Goal: Task Accomplishment & Management: Manage account settings

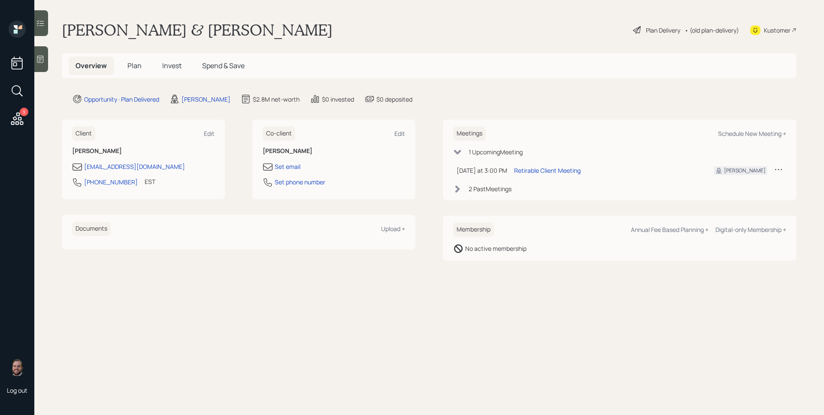
click at [436, 33] on div "[PERSON_NAME] & [PERSON_NAME] Plan Delivery • (old plan-delivery) Kustomer" at bounding box center [429, 30] width 735 height 19
click at [656, 33] on div "Plan Delivery" at bounding box center [663, 30] width 34 height 9
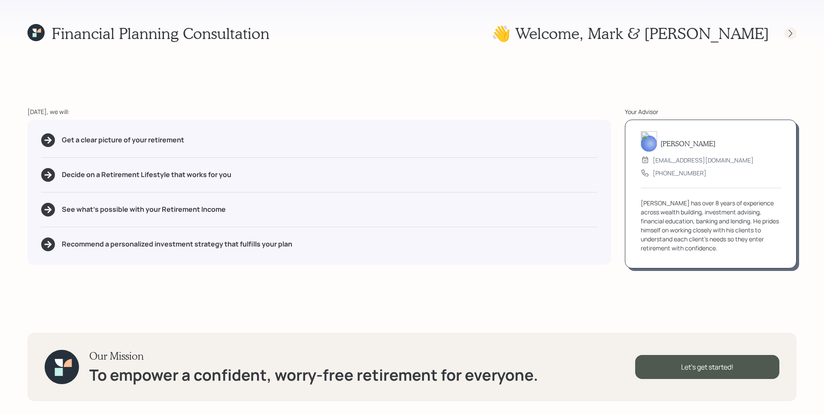
click at [790, 33] on icon at bounding box center [790, 33] width 9 height 9
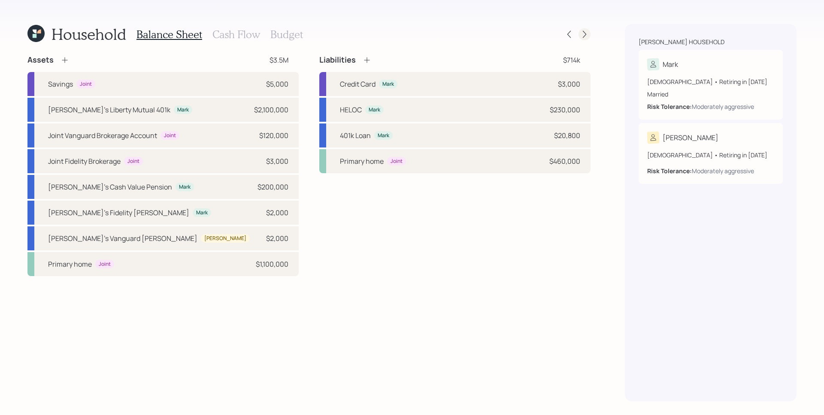
click at [582, 30] on icon at bounding box center [584, 34] width 9 height 9
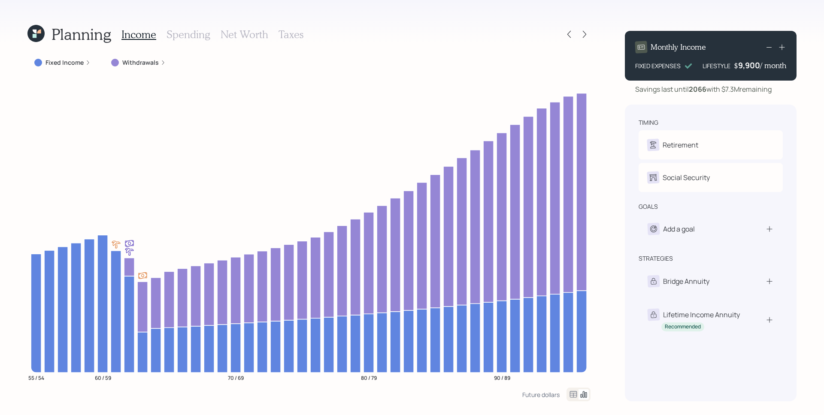
click at [149, 61] on label "Withdrawals" at bounding box center [140, 62] width 36 height 9
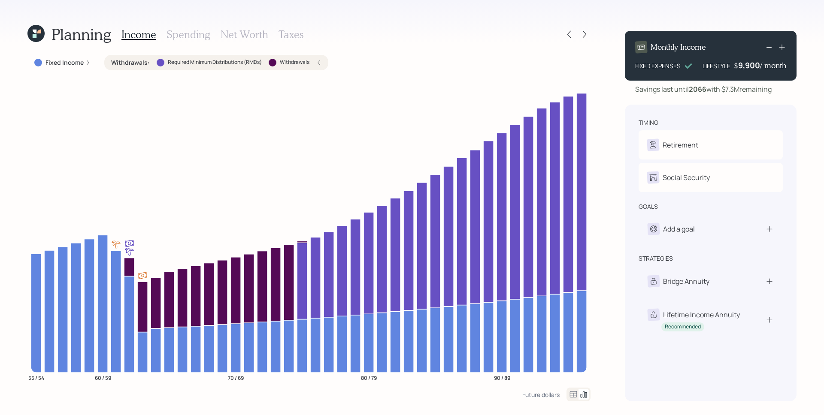
click at [150, 61] on div "Withdrawals : Required Minimum Distributions (RMDs) Withdrawals" at bounding box center [216, 62] width 210 height 9
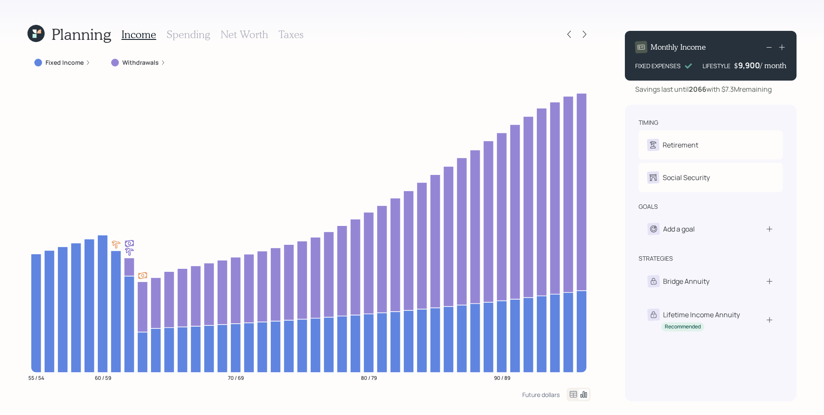
click at [190, 37] on h3 "Spending" at bounding box center [188, 34] width 44 height 12
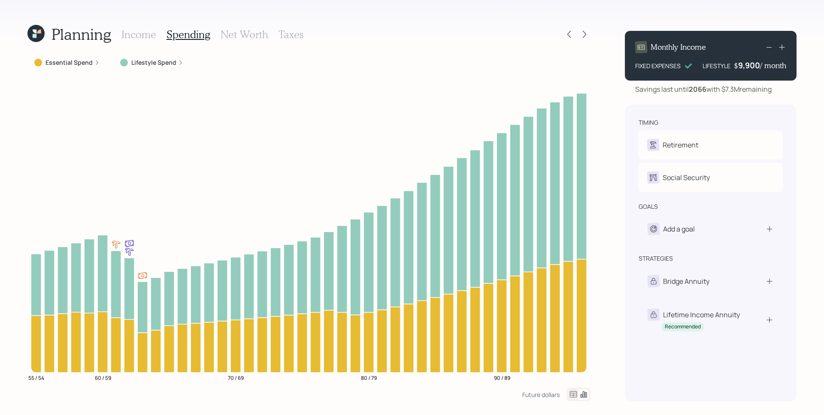
click at [163, 62] on label "Lifestyle Spend" at bounding box center [153, 62] width 45 height 9
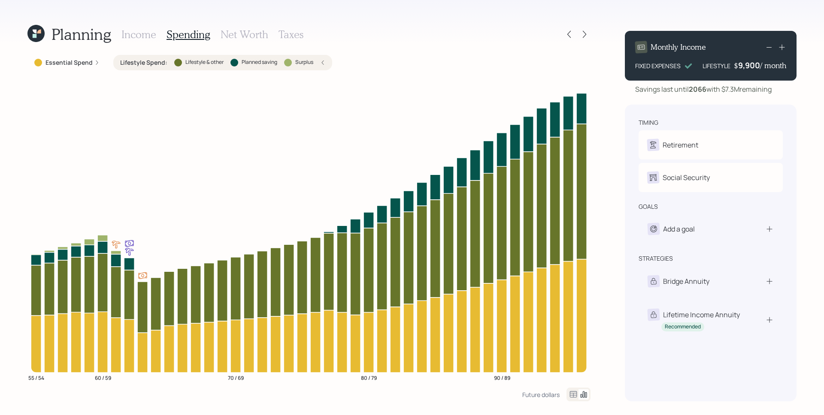
click at [147, 30] on h3 "Income" at bounding box center [138, 34] width 35 height 12
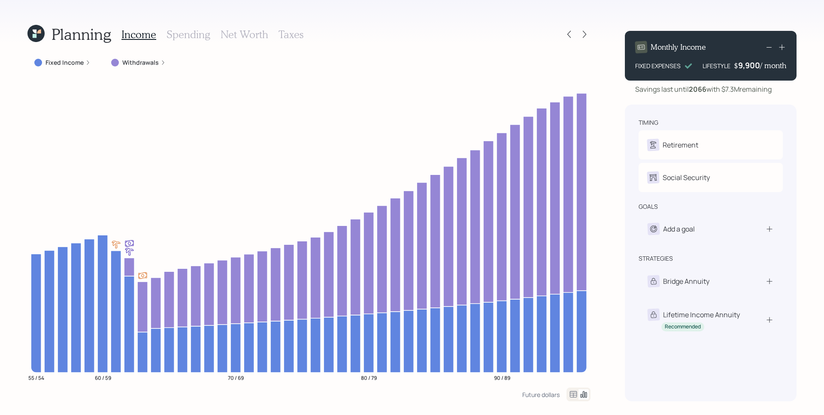
click at [613, 139] on div "Planning Income Spending Net Worth Taxes Fixed Income Withdrawals 55 / 54 60 / …" at bounding box center [412, 207] width 824 height 415
click at [571, 33] on icon at bounding box center [569, 34] width 9 height 9
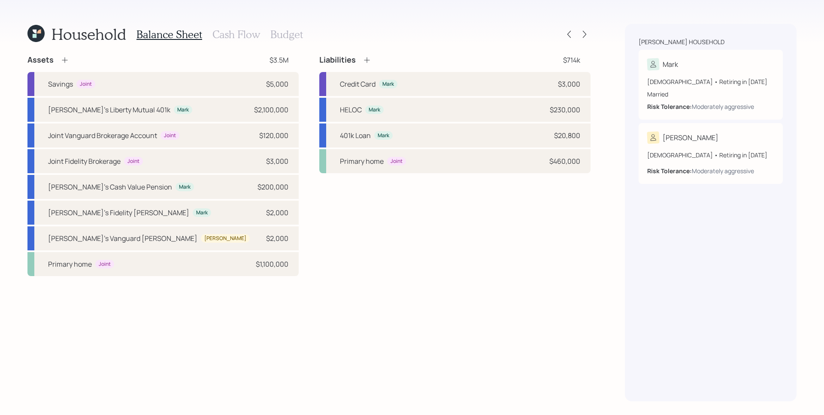
click at [506, 317] on div "Assets $3.5M Savings Joint $5,000 Mark's Liberty Mutual 401k Mark $2,100,000 Jo…" at bounding box center [308, 228] width 563 height 347
click at [591, 299] on div "Household Balance Sheet Cash Flow Budget Assets $3.5M Savings Joint $5,000 Mark…" at bounding box center [412, 207] width 824 height 415
click at [584, 33] on icon at bounding box center [584, 34] width 9 height 9
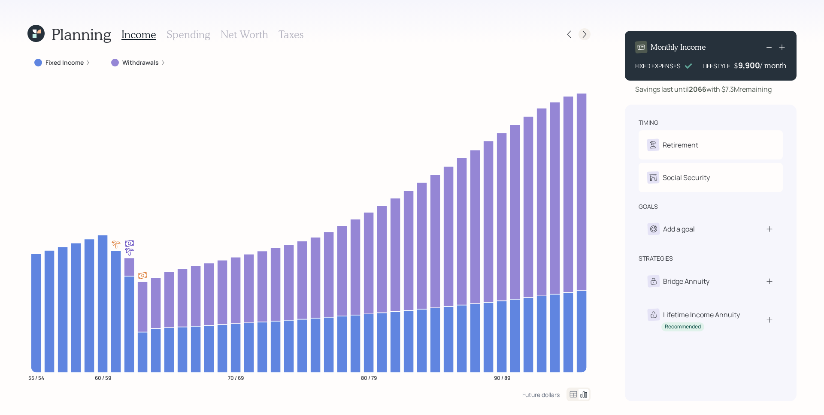
click at [582, 33] on icon at bounding box center [584, 34] width 9 height 9
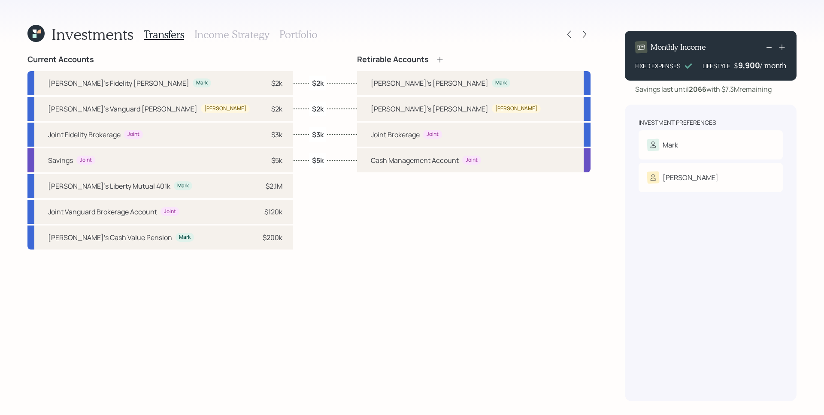
click at [302, 35] on h3 "Portfolio" at bounding box center [298, 34] width 38 height 12
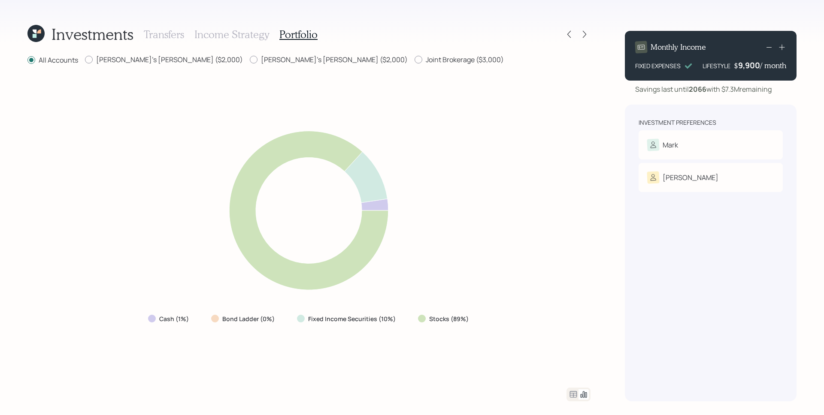
click at [574, 392] on icon at bounding box center [573, 395] width 10 height 10
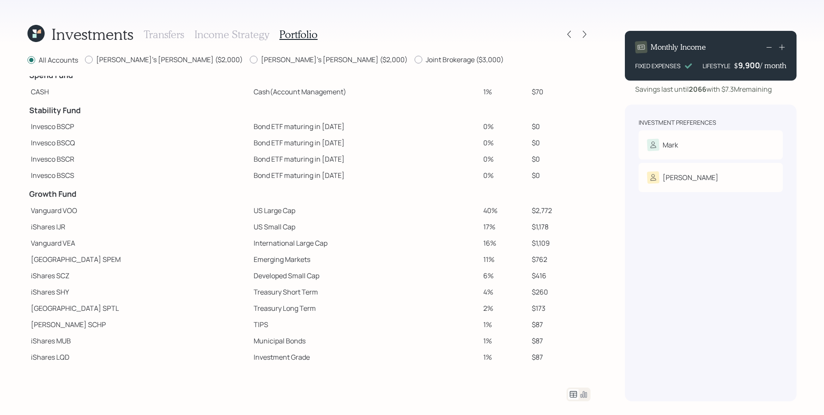
scroll to position [13, 0]
click at [151, 59] on label "Mark's Roth IRA ($2,000)" at bounding box center [164, 59] width 158 height 9
click at [85, 60] on input "Mark's Roth IRA ($2,000)" at bounding box center [85, 60] width 0 height 0
radio input "true"
radio input "false"
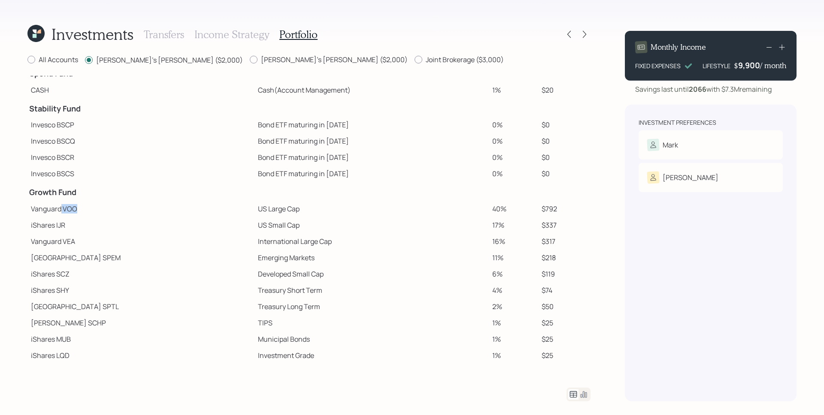
drag, startPoint x: 74, startPoint y: 209, endPoint x: 61, endPoint y: 207, distance: 13.0
click at [61, 207] on td "Vanguard VOO" at bounding box center [140, 209] width 227 height 16
drag, startPoint x: 70, startPoint y: 225, endPoint x: 42, endPoint y: 224, distance: 27.9
click at [42, 224] on td "iShares IJR" at bounding box center [140, 225] width 227 height 16
drag, startPoint x: 83, startPoint y: 238, endPoint x: 44, endPoint y: 237, distance: 39.5
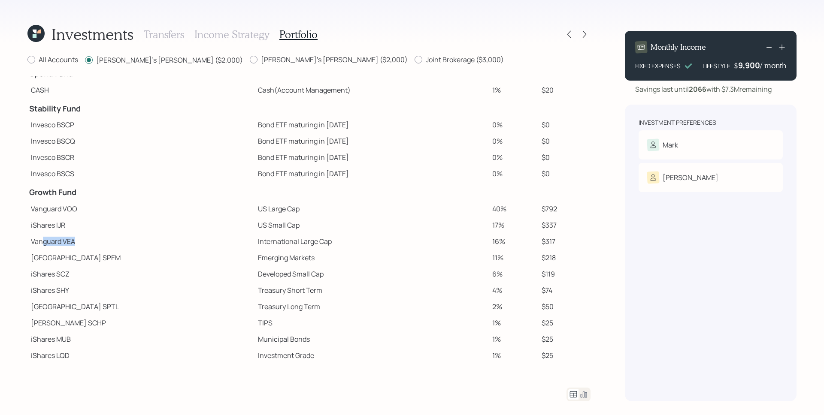
click at [44, 237] on td "Vanguard VEA" at bounding box center [140, 241] width 227 height 16
drag, startPoint x: 91, startPoint y: 253, endPoint x: 65, endPoint y: 252, distance: 26.2
click at [65, 252] on td "State Street SPEM" at bounding box center [140, 258] width 227 height 16
drag, startPoint x: 79, startPoint y: 277, endPoint x: 42, endPoint y: 273, distance: 36.2
click at [42, 273] on td "iShares SCZ" at bounding box center [140, 274] width 227 height 16
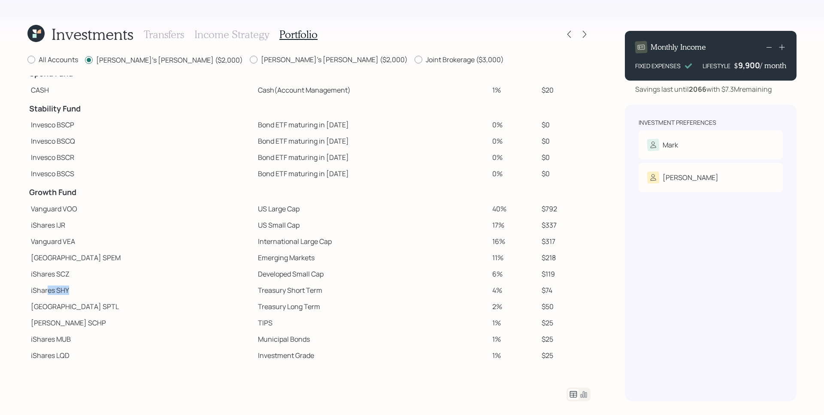
drag, startPoint x: 78, startPoint y: 289, endPoint x: 46, endPoint y: 288, distance: 31.8
click at [46, 288] on td "iShares SHY" at bounding box center [140, 290] width 227 height 16
drag, startPoint x: 92, startPoint y: 308, endPoint x: 61, endPoint y: 305, distance: 31.6
click at [62, 305] on td "State Street SPTL" at bounding box center [140, 307] width 227 height 16
click at [187, 268] on td "iShares SCZ" at bounding box center [140, 274] width 227 height 16
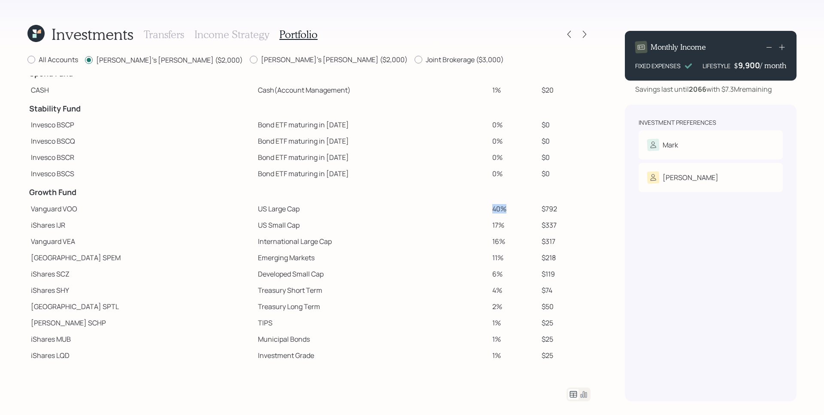
drag, startPoint x: 469, startPoint y: 209, endPoint x: 486, endPoint y: 211, distance: 16.8
click at [489, 211] on td "40%" at bounding box center [513, 209] width 49 height 16
click at [489, 209] on td "40%" at bounding box center [513, 209] width 49 height 16
drag, startPoint x: 477, startPoint y: 208, endPoint x: 465, endPoint y: 209, distance: 11.6
click at [465, 209] on tr "Vanguard VOO US Large Cap 40% $792" at bounding box center [308, 209] width 563 height 16
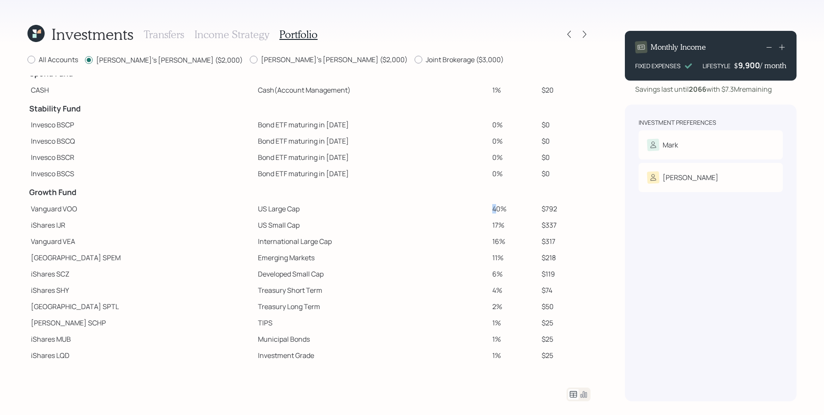
click at [489, 210] on td "40%" at bounding box center [513, 209] width 49 height 16
drag, startPoint x: 31, startPoint y: 290, endPoint x: 333, endPoint y: 353, distance: 307.8
click at [333, 353] on tbody "Spend Fund CASH Cash (Account Management) 1% $20 Stability Fund Invesco BSCP Bo…" at bounding box center [308, 213] width 563 height 301
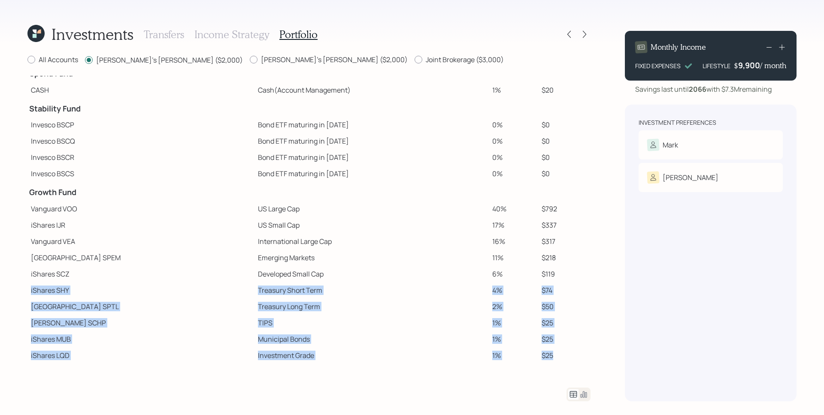
drag, startPoint x: 558, startPoint y: 357, endPoint x: 31, endPoint y: 290, distance: 531.5
click at [31, 290] on tbody "Spend Fund CASH Cash (Account Management) 1% $20 Stability Fund Invesco BSCP Bo…" at bounding box center [308, 213] width 563 height 301
click at [109, 326] on td "Schwab SCHP" at bounding box center [140, 323] width 227 height 16
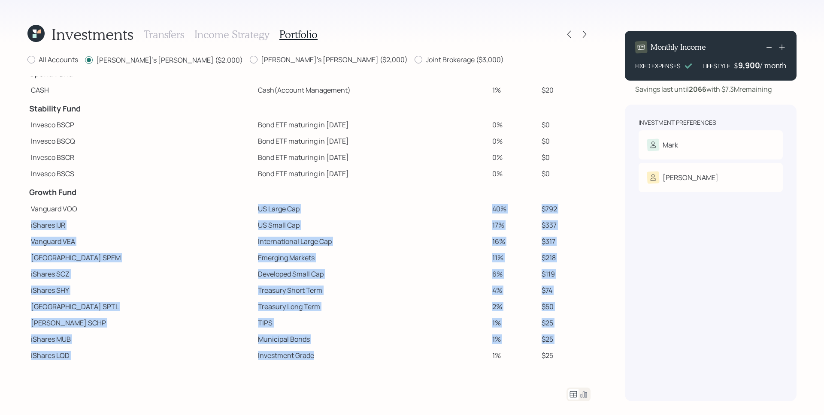
drag, startPoint x: 196, startPoint y: 206, endPoint x: 267, endPoint y: 336, distance: 147.4
click at [263, 355] on tbody "Spend Fund CASH Cash (Account Management) 1% $20 Stability Fund Invesco BSCP Bo…" at bounding box center [308, 213] width 563 height 301
click at [259, 251] on td "Emerging Markets" at bounding box center [371, 258] width 234 height 16
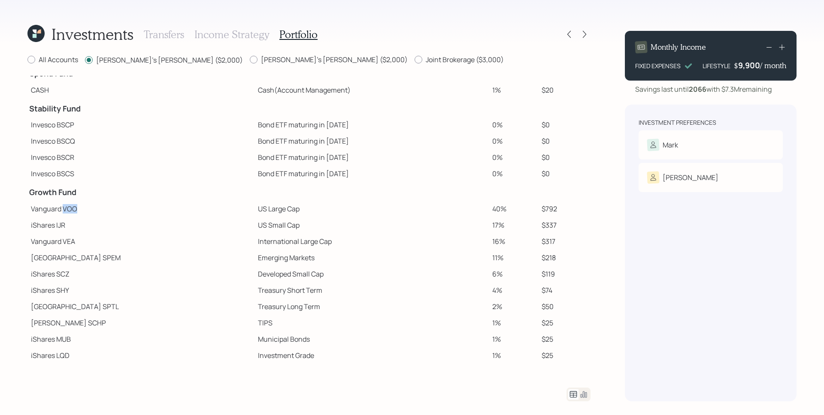
drag, startPoint x: 63, startPoint y: 208, endPoint x: 89, endPoint y: 211, distance: 26.4
click at [89, 211] on td "Vanguard VOO" at bounding box center [140, 209] width 227 height 16
drag, startPoint x: 54, startPoint y: 226, endPoint x: 90, endPoint y: 231, distance: 35.6
click at [81, 230] on td "iShares IJR" at bounding box center [140, 225] width 227 height 16
drag, startPoint x: 66, startPoint y: 241, endPoint x: 94, endPoint y: 245, distance: 28.6
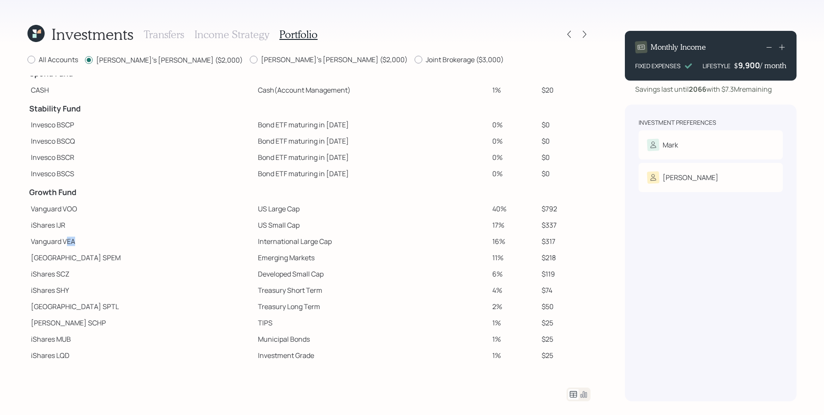
click at [93, 243] on td "Vanguard VEA" at bounding box center [140, 241] width 227 height 16
drag, startPoint x: 75, startPoint y: 262, endPoint x: 117, endPoint y: 267, distance: 42.3
click at [117, 267] on tbody "Spend Fund CASH Cash (Account Management) 1% $20 Stability Fund Invesco BSCP Bo…" at bounding box center [308, 213] width 563 height 301
drag, startPoint x: 55, startPoint y: 273, endPoint x: 88, endPoint y: 276, distance: 32.7
click at [71, 275] on td "iShares SCZ" at bounding box center [140, 274] width 227 height 16
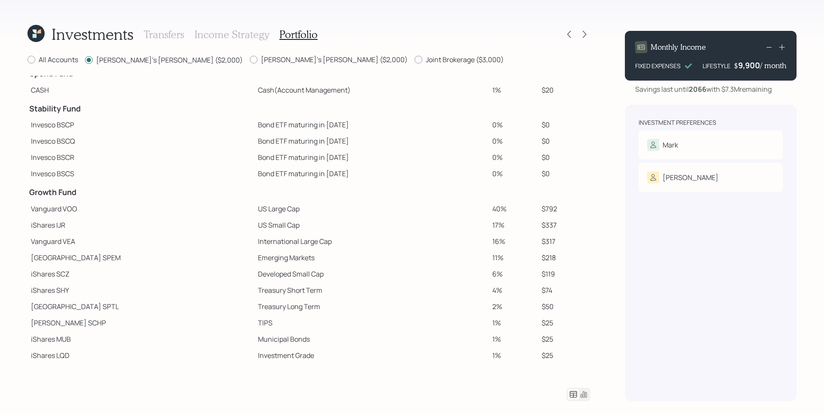
click at [113, 276] on td "iShares SCZ" at bounding box center [140, 274] width 227 height 16
drag, startPoint x: 32, startPoint y: 211, endPoint x: 96, endPoint y: 216, distance: 64.5
click at [97, 215] on td "Vanguard VOO" at bounding box center [140, 209] width 227 height 16
click at [95, 229] on td "iShares IJR" at bounding box center [140, 225] width 227 height 16
click at [32, 33] on icon at bounding box center [35, 33] width 17 height 17
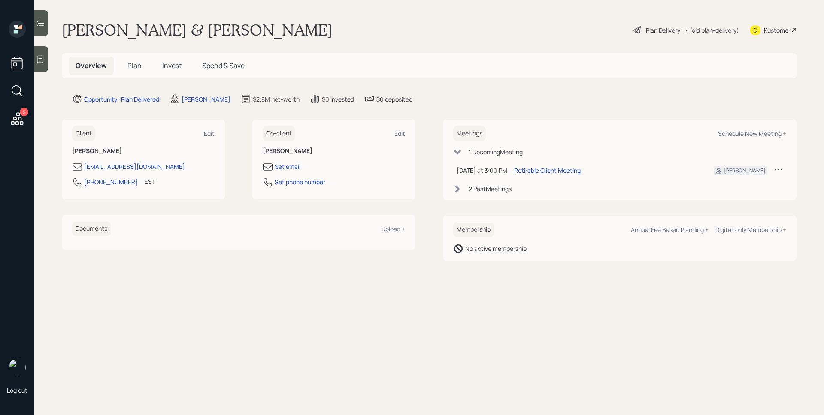
click at [737, 130] on div "Schedule New Meeting +" at bounding box center [752, 134] width 68 height 8
select select "d946c976-65aa-4529-ac9d-02c4f1114fc0"
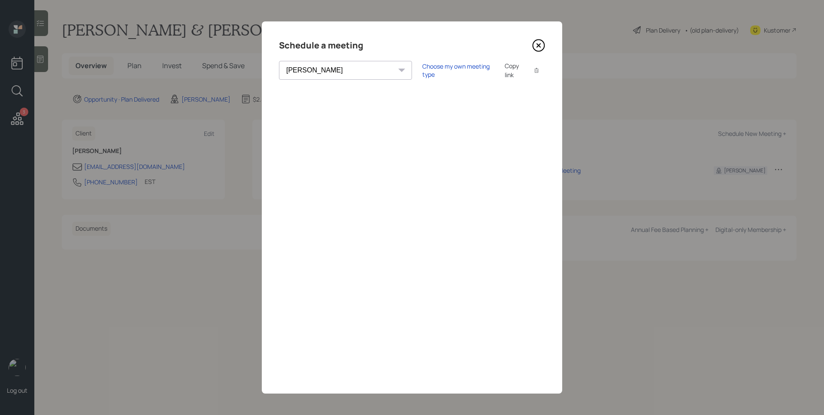
click at [491, 83] on div "Schedule a meeting Theresa Spinello Matthew Burke Aleksandra Szegda Eitan Bar-D…" at bounding box center [412, 207] width 300 height 372
click at [422, 67] on div "Choose my own meeting type" at bounding box center [458, 70] width 72 height 16
click at [437, 71] on div "Use meeting type for lifecycle stage" at bounding box center [486, 71] width 99 height 8
click at [422, 70] on div "Choose my own meeting type" at bounding box center [458, 70] width 72 height 16
click at [537, 45] on icon at bounding box center [538, 45] width 13 height 13
